Goal: Task Accomplishment & Management: Use online tool/utility

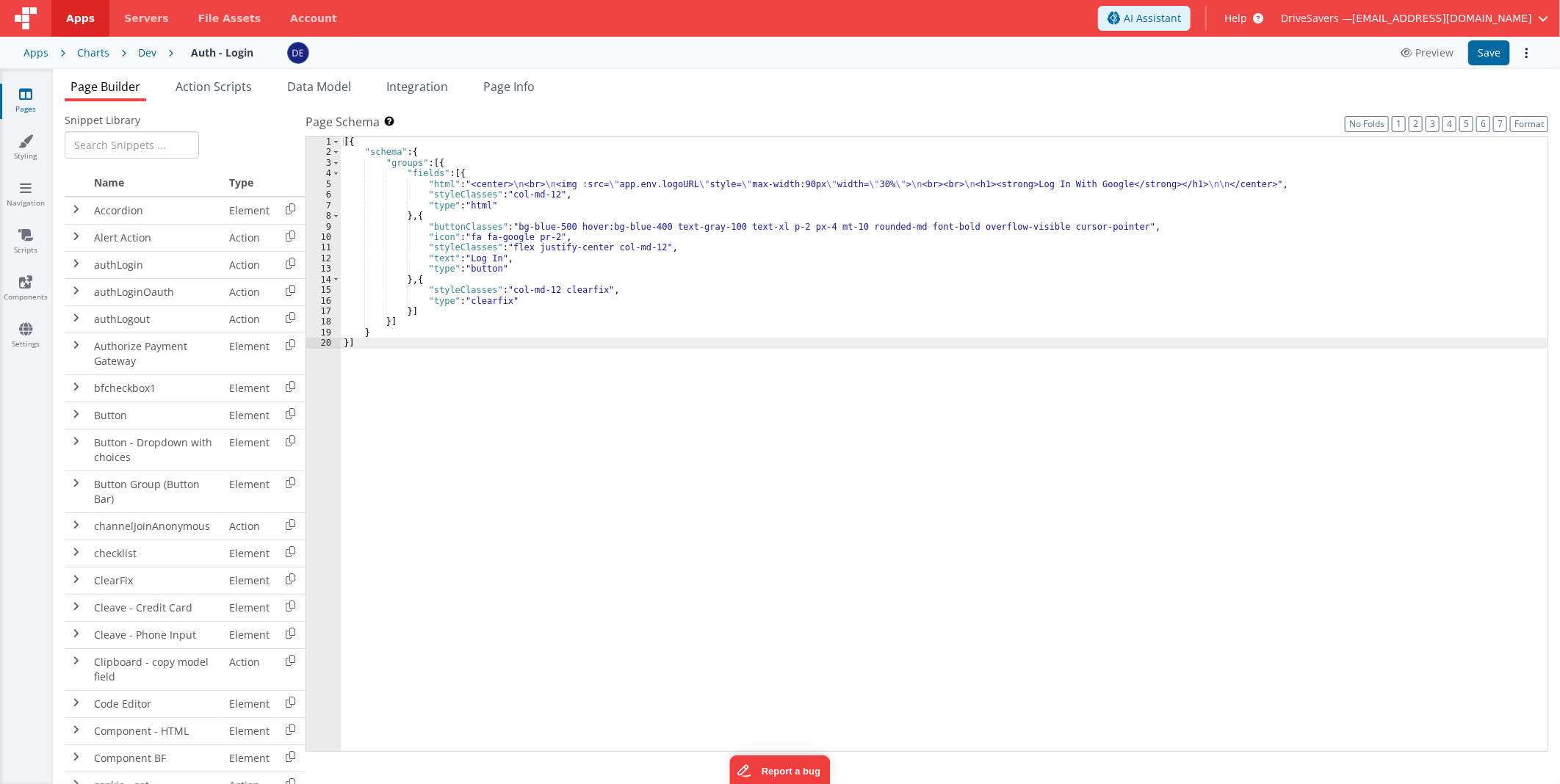
click at [640, 503] on div "[{ "schema" : { "groups" : [{ "fields" : [{ "html" : "<center> \n <br> \n <img …" at bounding box center [944, 455] width 1206 height 636
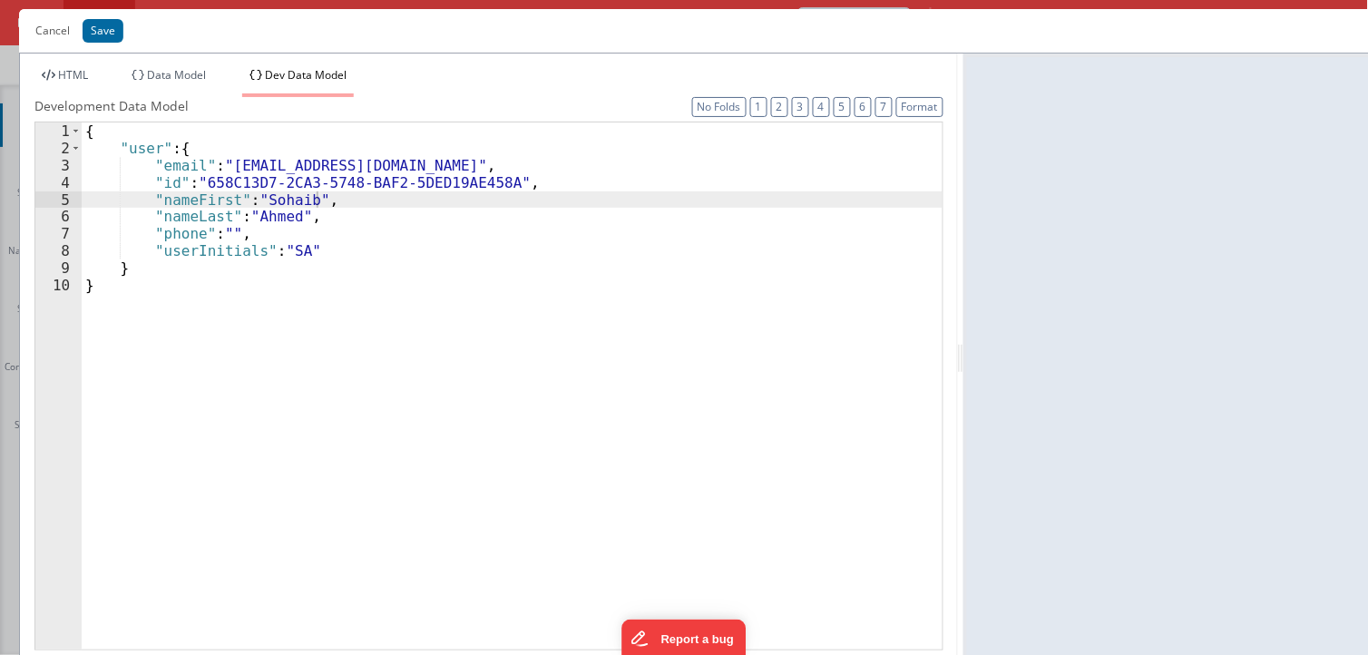
scroll to position [2440, 0]
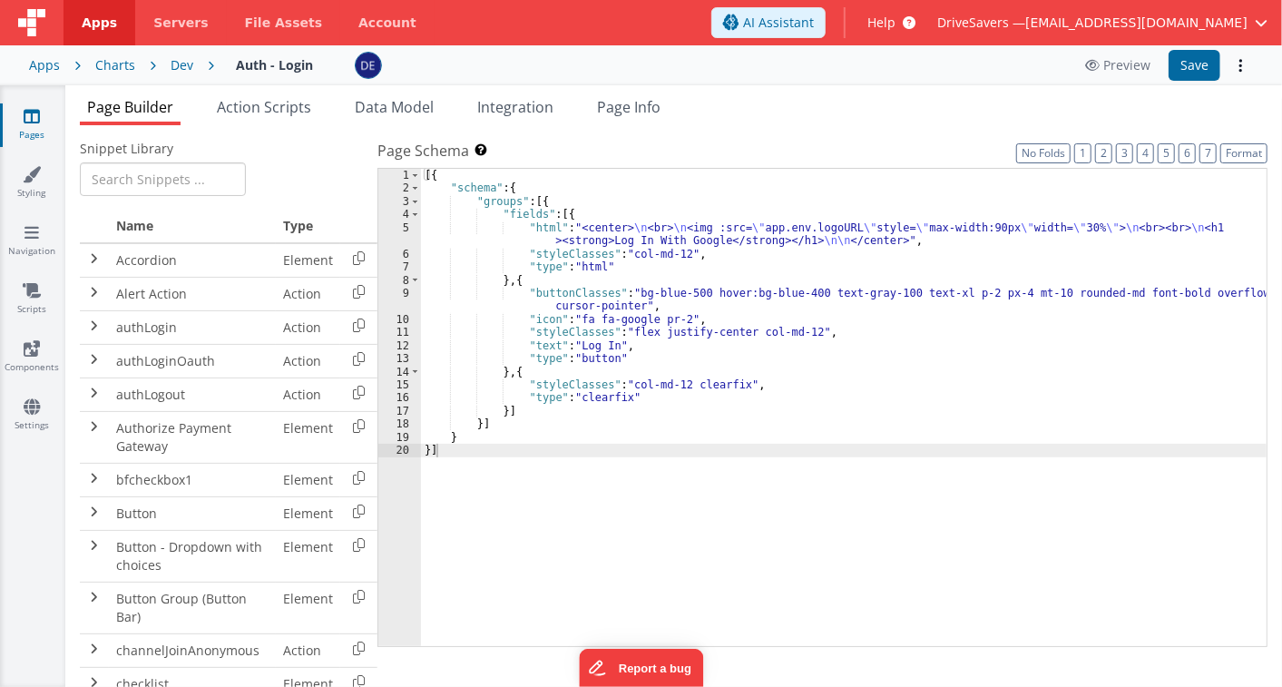
click at [620, 347] on div "[{ "schema" : { "groups" : [{ "fields" : [{ "html" : "<center> \n <br> \n <img …" at bounding box center [843, 421] width 845 height 504
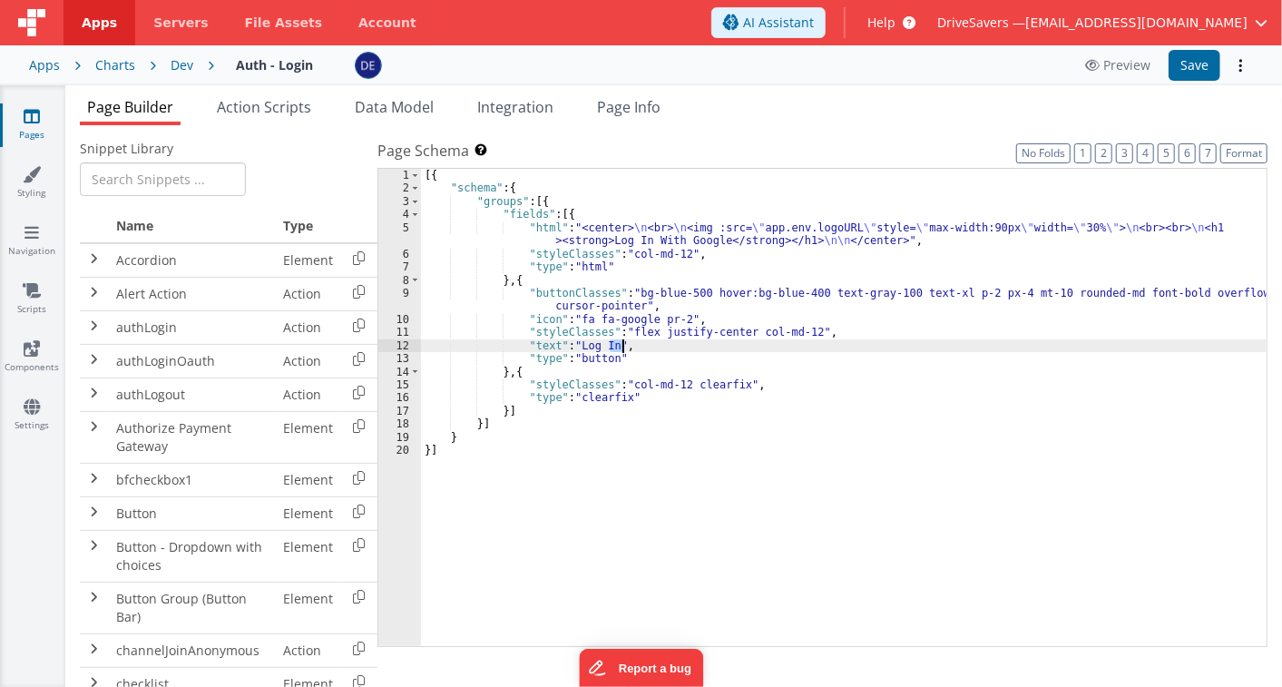
click at [620, 347] on div "[{ "schema" : { "groups" : [{ "fields" : [{ "html" : "<center> \n <br> \n <img …" at bounding box center [843, 421] width 845 height 504
click at [191, 458] on td "Authorize Payment Gateway" at bounding box center [192, 437] width 167 height 52
click at [122, 450] on td "Authorize Payment Gateway" at bounding box center [192, 437] width 167 height 52
click at [93, 420] on span at bounding box center [94, 426] width 15 height 15
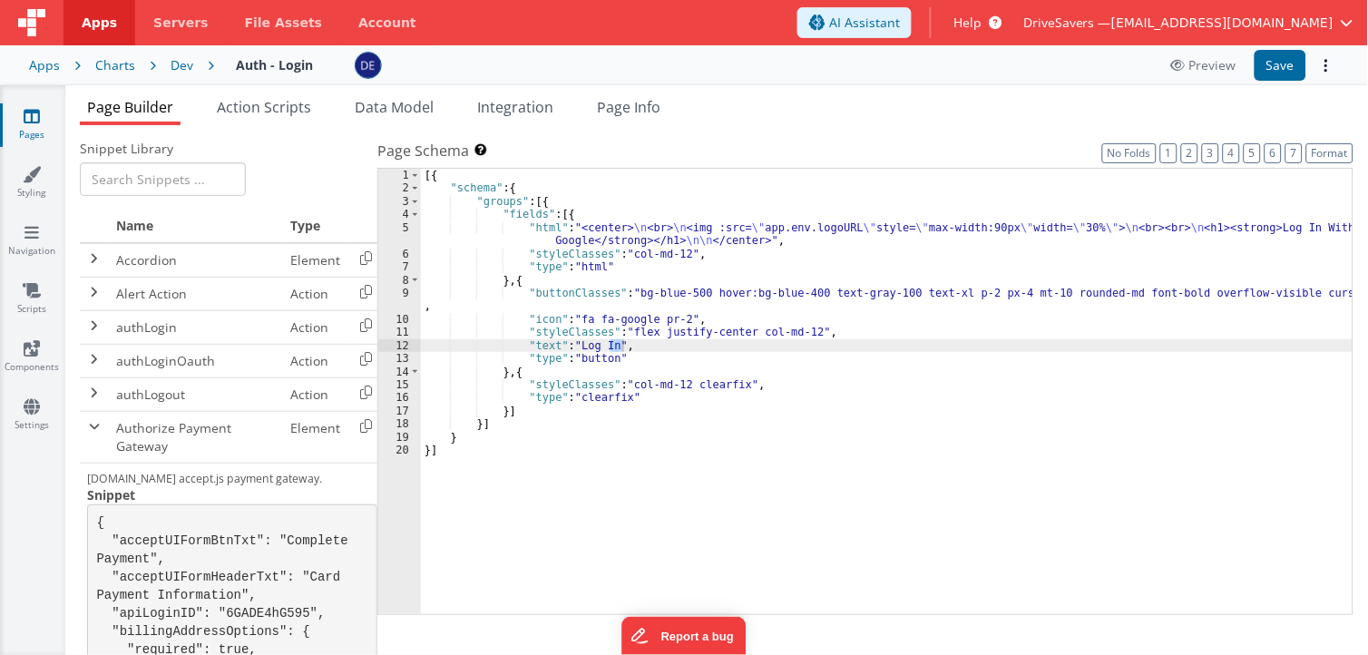
click at [822, 10] on header "Apps Servers File Assets Account Some FUTURE Slot AI Assistant Help DriveSavers…" at bounding box center [684, 22] width 1368 height 45
click at [827, 86] on div "Page Builder Action Scripts Data Model Integration Page Info Snippet Library Na…" at bounding box center [716, 370] width 1303 height 570
click at [828, 9] on header "Apps Servers File Assets Account Some FUTURE Slot AI Assistant Help DriveSavers…" at bounding box center [684, 22] width 1368 height 45
